Goal: Task Accomplishment & Management: Manage account settings

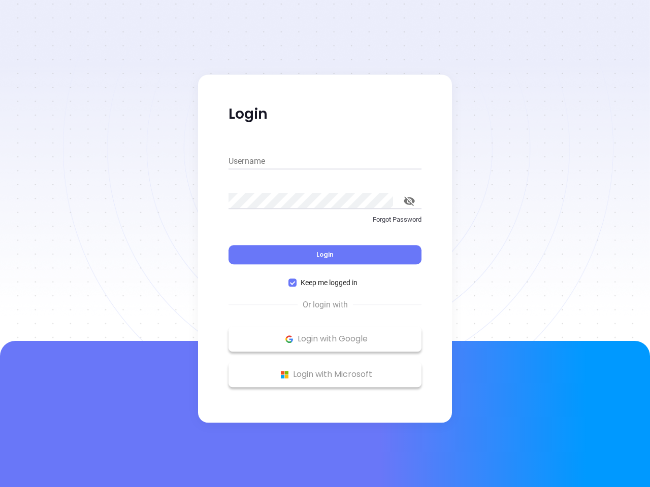
click at [325, 244] on div "Login" at bounding box center [324, 248] width 193 height 31
click at [325, 161] on input "Username" at bounding box center [324, 161] width 193 height 16
click at [409, 201] on icon "toggle password visibility" at bounding box center [409, 201] width 11 height 10
click at [325, 255] on span "Login" at bounding box center [324, 254] width 17 height 9
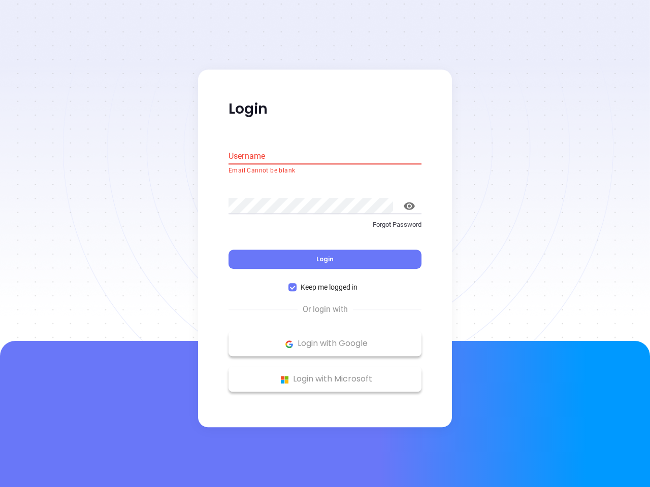
click at [325, 283] on span "Keep me logged in" at bounding box center [329, 287] width 65 height 11
click at [297, 284] on input "Keep me logged in" at bounding box center [292, 288] width 8 height 8
checkbox input "false"
click at [325, 339] on p "Login with Google" at bounding box center [325, 344] width 183 height 15
click at [325, 375] on p "Login with Microsoft" at bounding box center [325, 379] width 183 height 15
